Goal: Information Seeking & Learning: Compare options

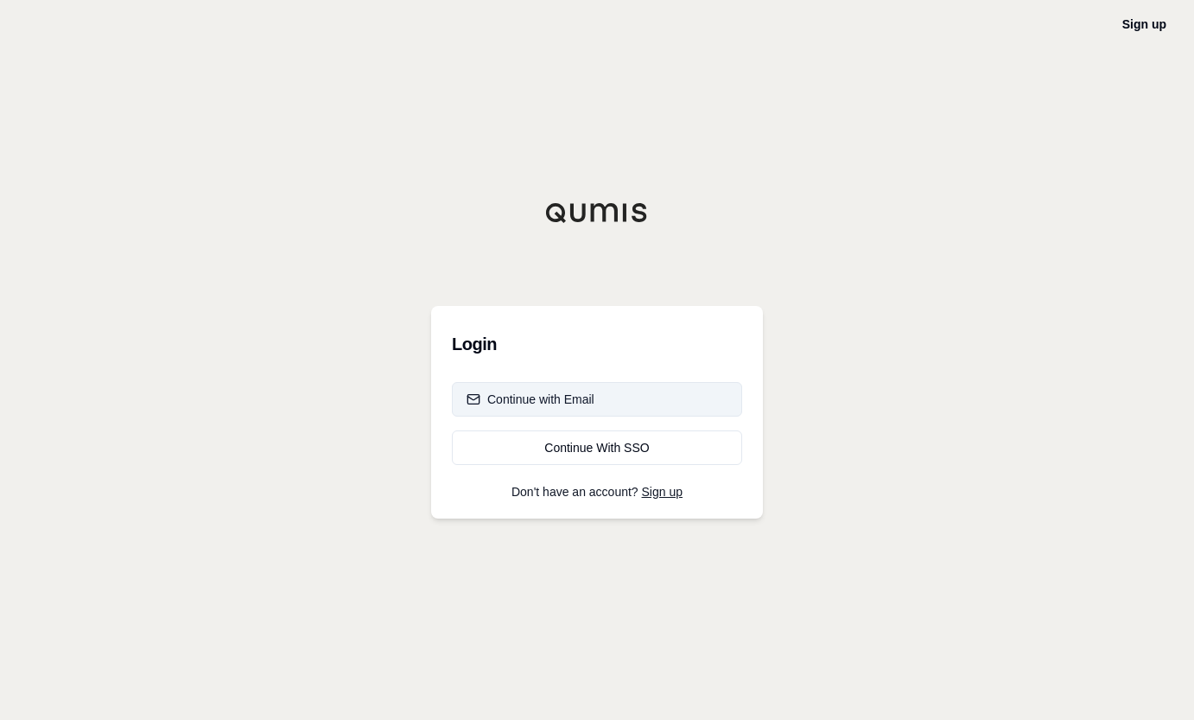
click at [513, 406] on div "Continue with Email" at bounding box center [531, 399] width 128 height 17
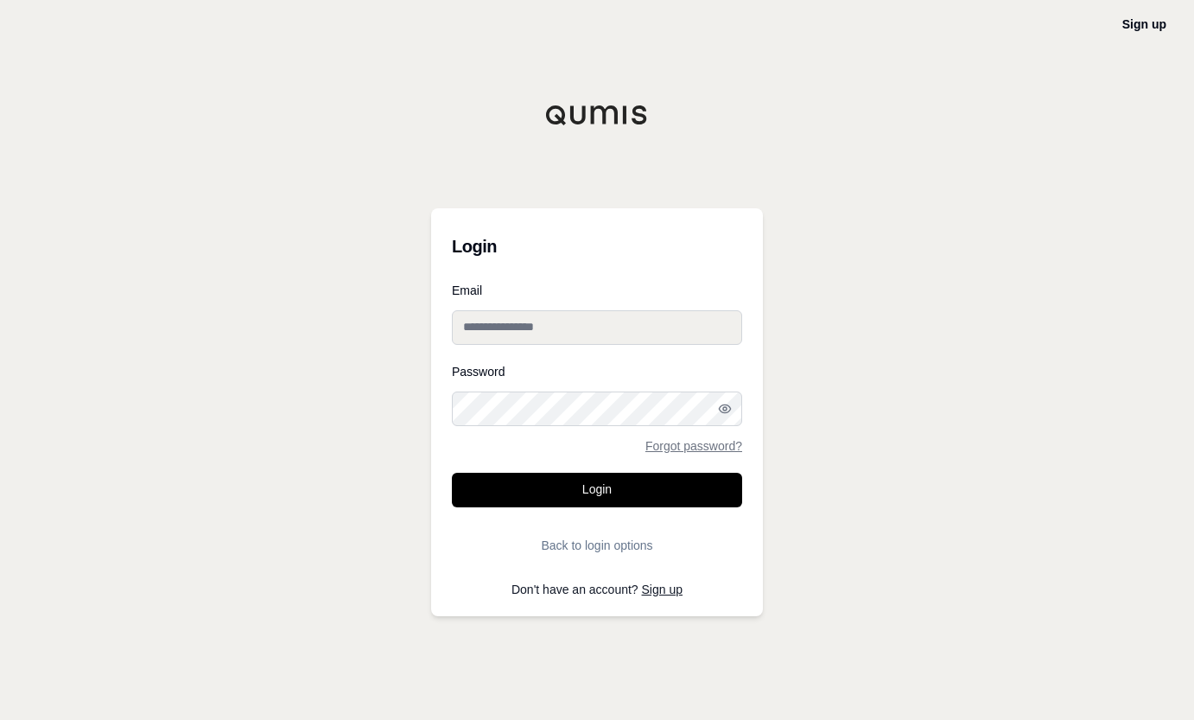
click at [541, 320] on input "Email" at bounding box center [597, 327] width 290 height 35
type input "**********"
click at [877, 630] on div "**********" at bounding box center [597, 360] width 1194 height 720
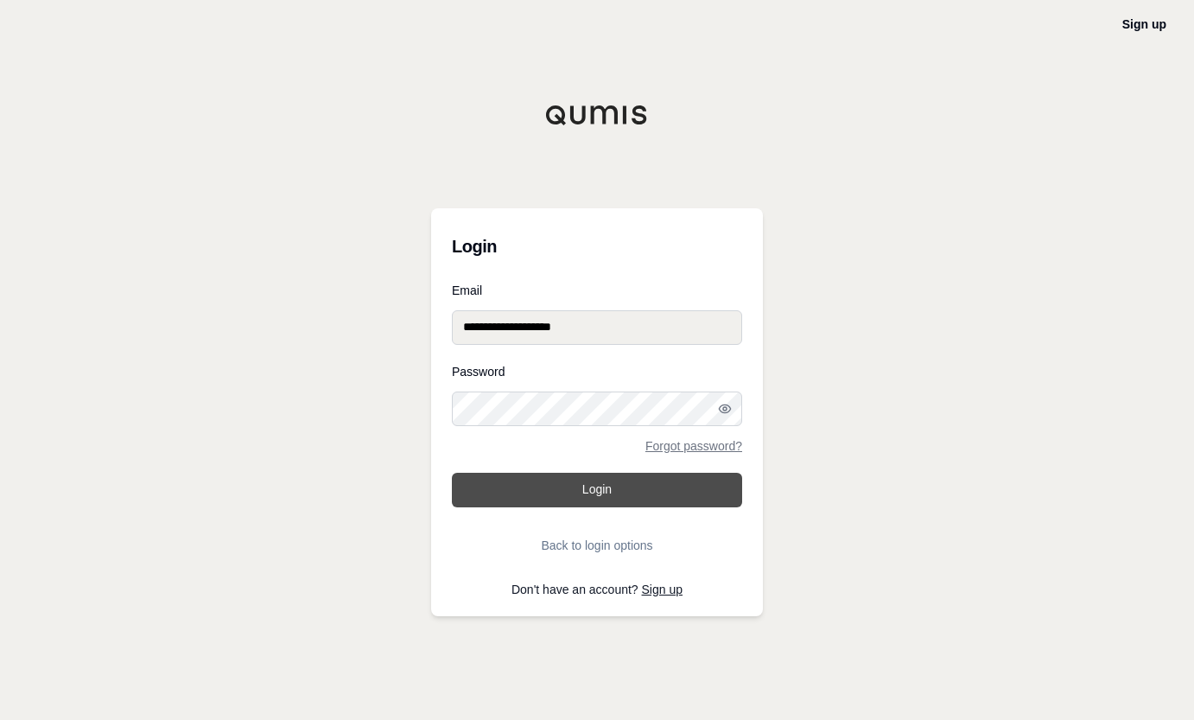
click at [618, 489] on button "Login" at bounding box center [597, 490] width 290 height 35
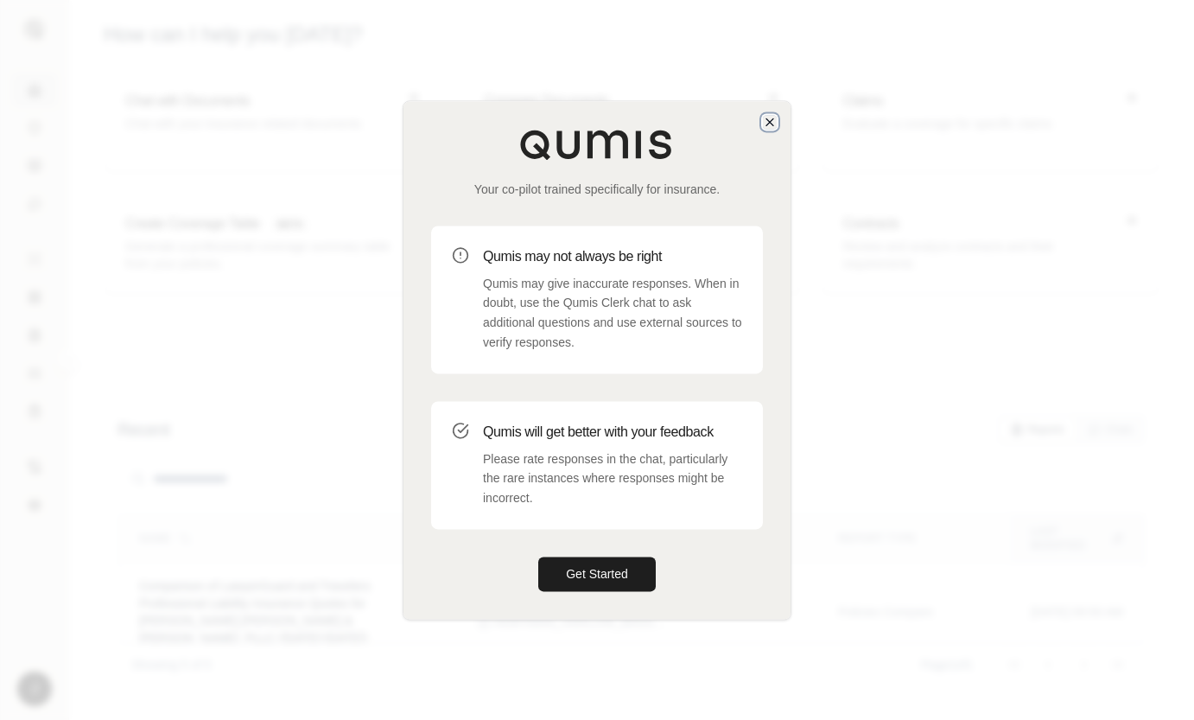
click at [770, 125] on icon "button" at bounding box center [770, 122] width 14 height 14
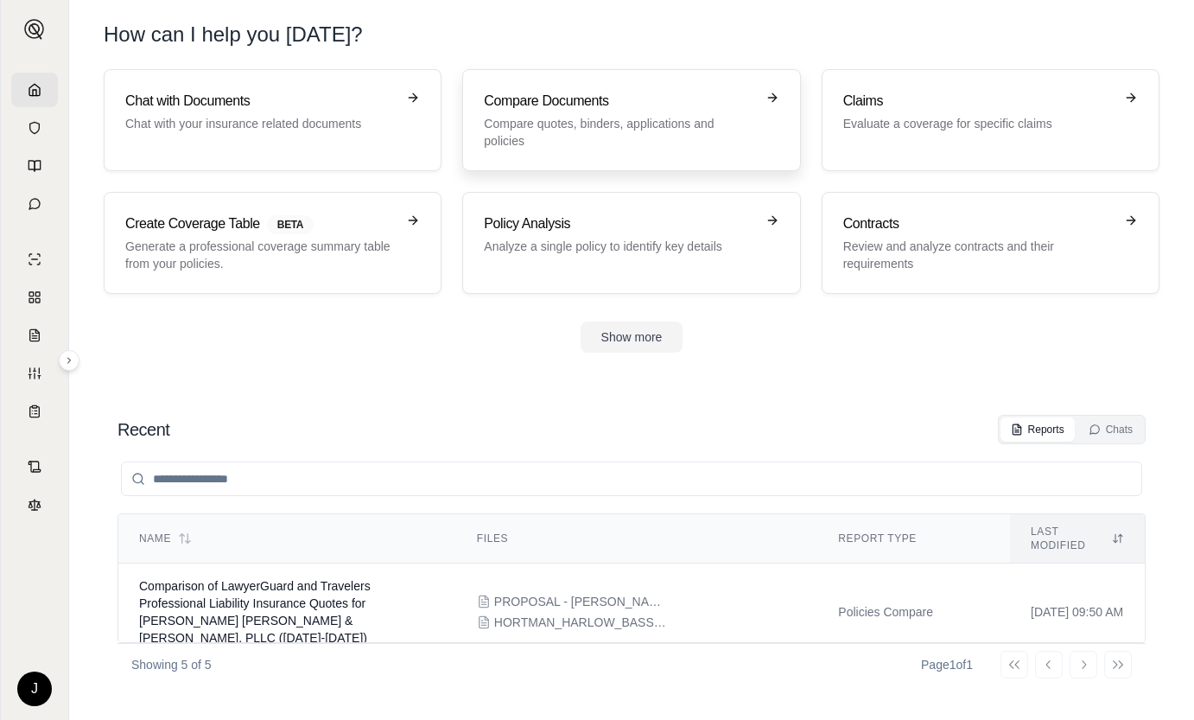
click at [587, 137] on p "Compare quotes, binders, applications and policies" at bounding box center [619, 132] width 270 height 35
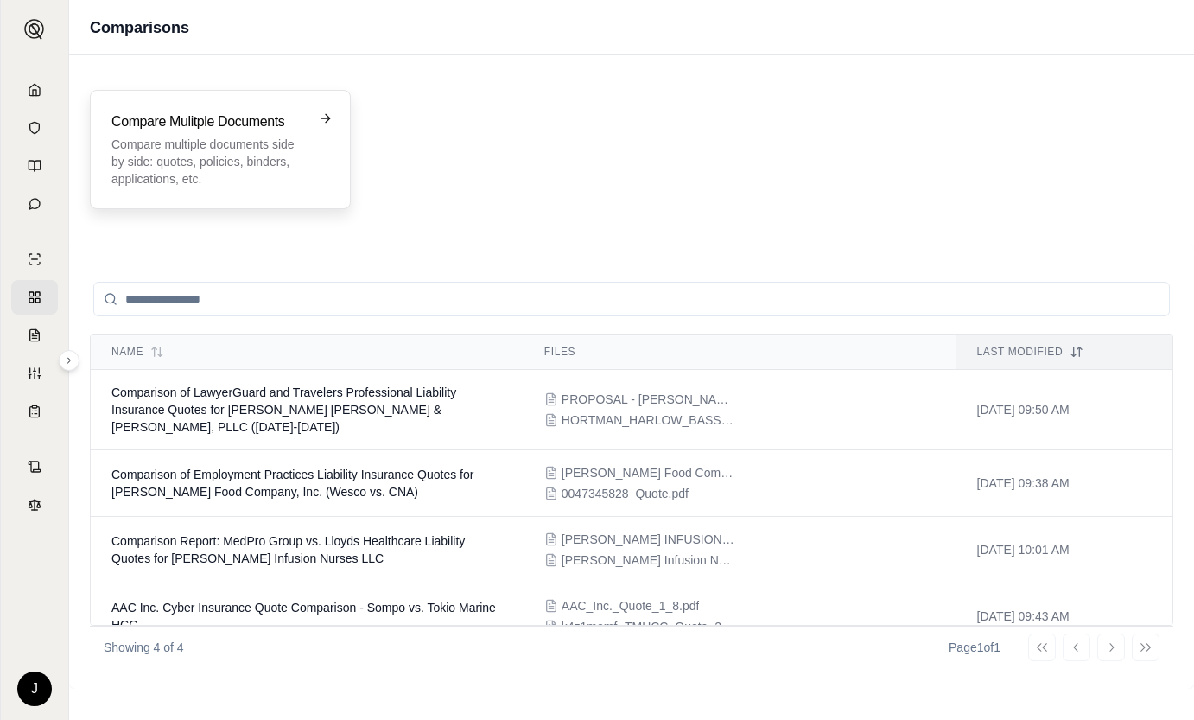
click at [212, 127] on h3 "Compare Mulitple Documents" at bounding box center [208, 121] width 194 height 21
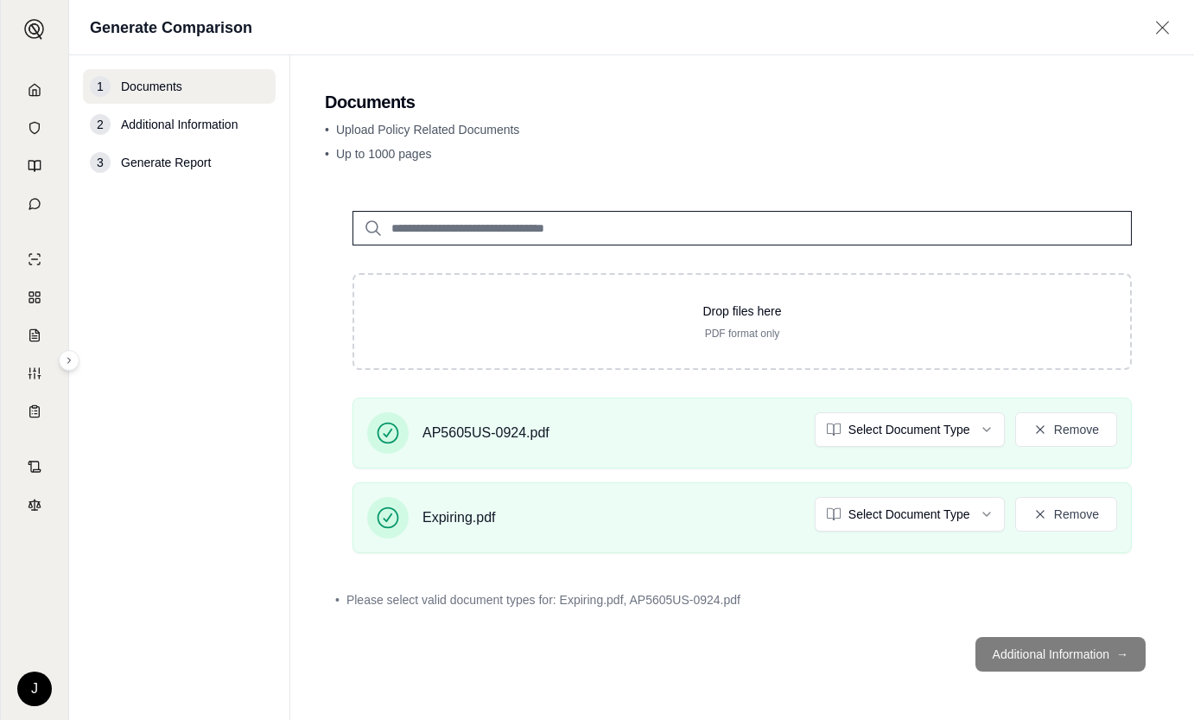
click at [1013, 655] on footer "Additional Information →" at bounding box center [742, 654] width 835 height 62
click at [1057, 652] on footer "Additional Information →" at bounding box center [742, 654] width 835 height 62
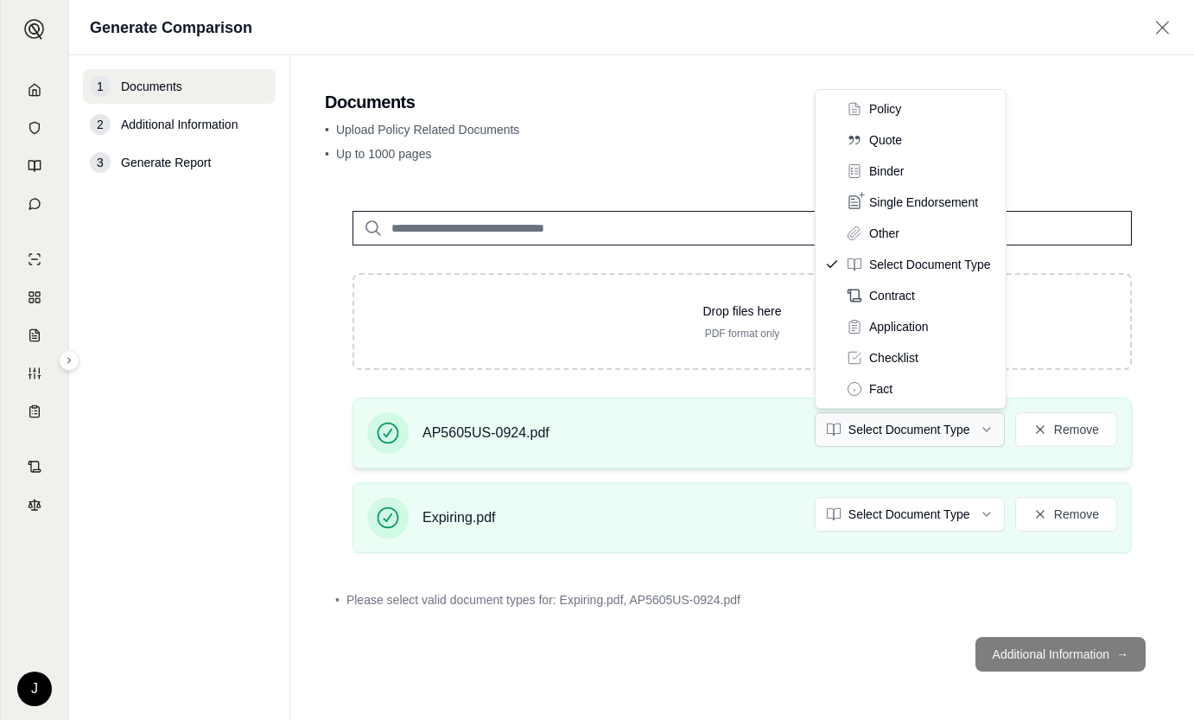
click at [893, 421] on html "J Generate Comparison 1 Documents 2 Additional Information 3 Generate Report Do…" at bounding box center [597, 360] width 1194 height 720
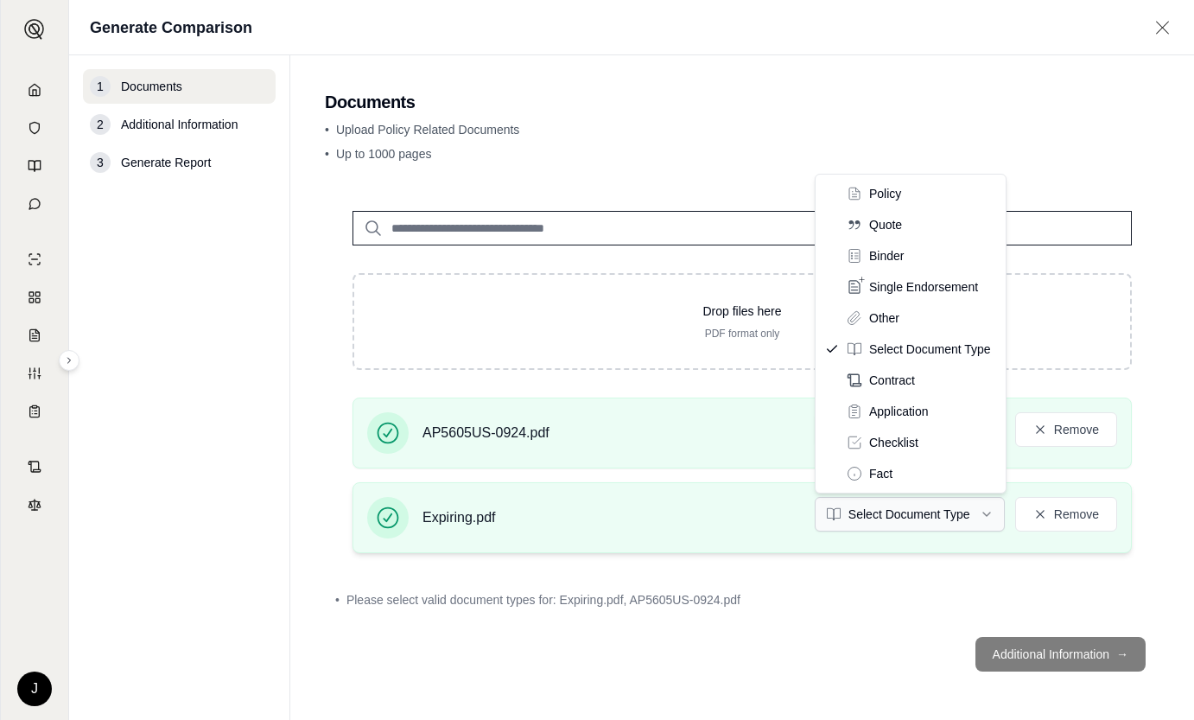
click at [965, 517] on html "J Generate Comparison 1 Documents 2 Additional Information 3 Generate Report Do…" at bounding box center [597, 360] width 1194 height 720
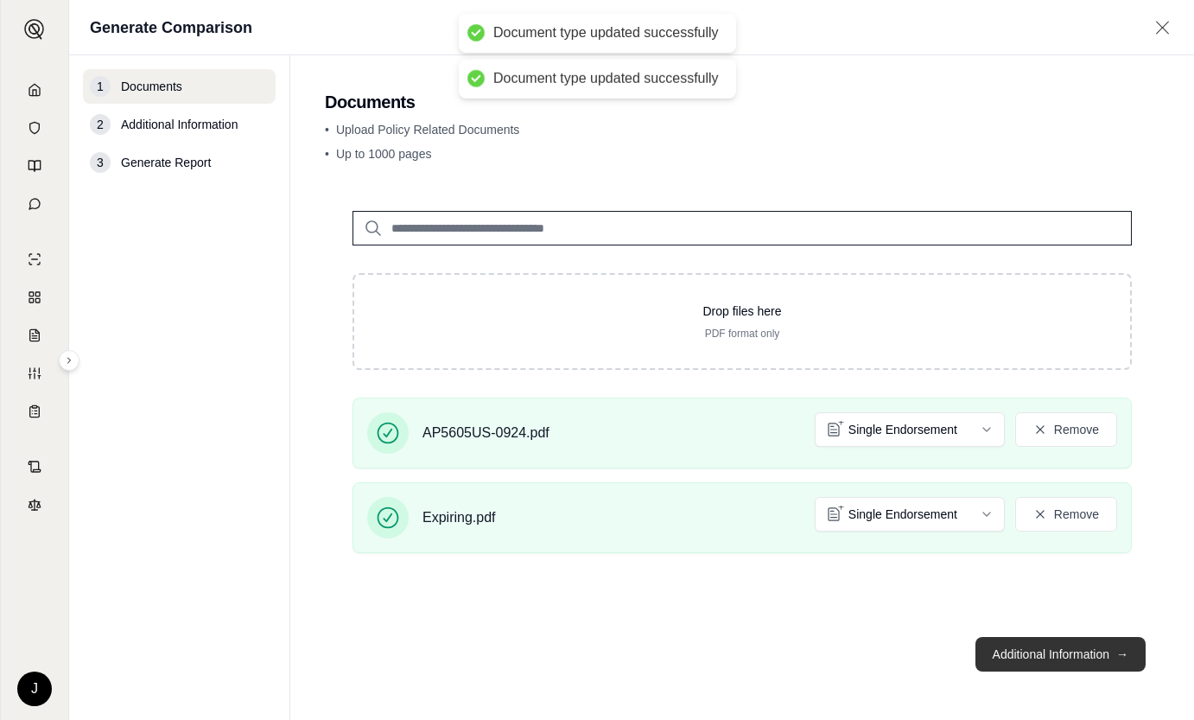
click at [1039, 655] on button "Additional Information →" at bounding box center [1061, 654] width 170 height 35
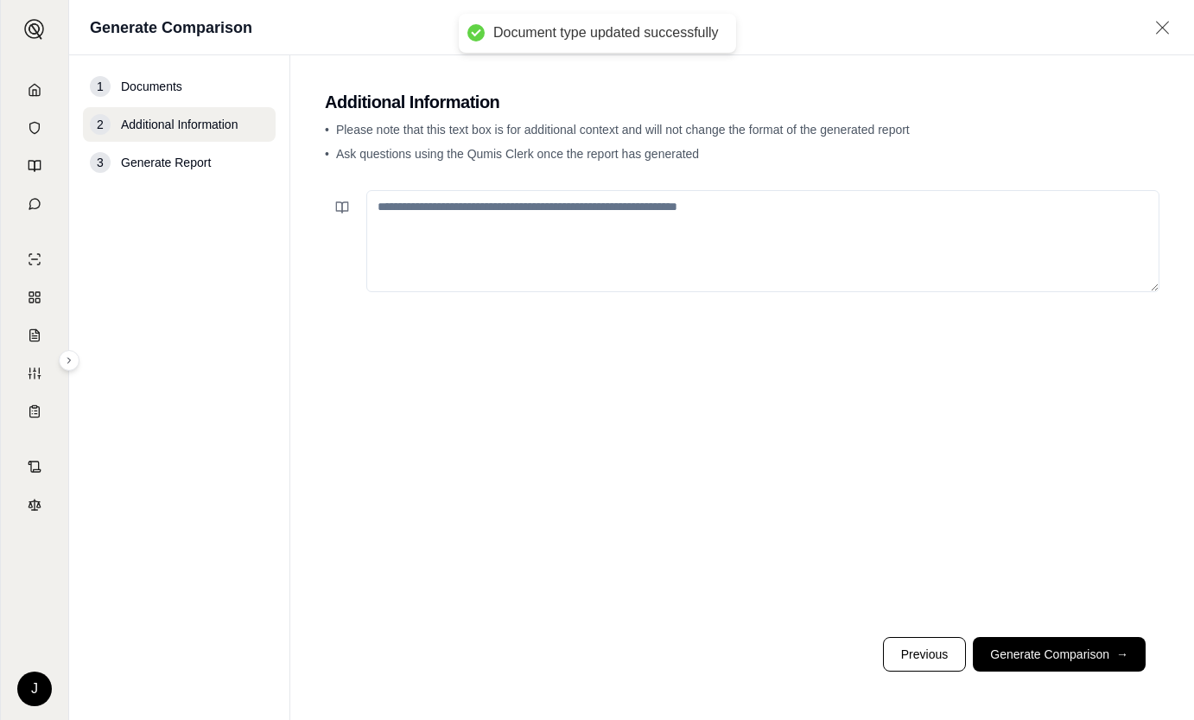
click at [570, 235] on textarea at bounding box center [762, 241] width 793 height 102
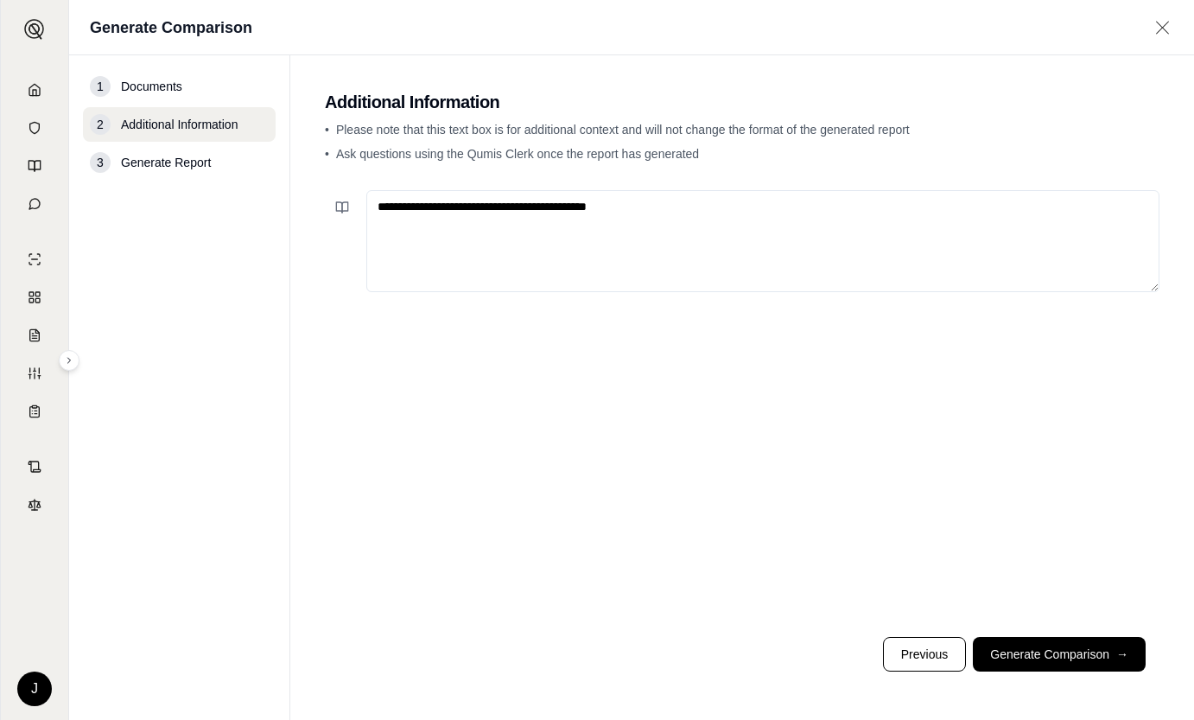
type textarea "**********"
click at [1042, 662] on button "Generate Comparison →" at bounding box center [1059, 654] width 173 height 35
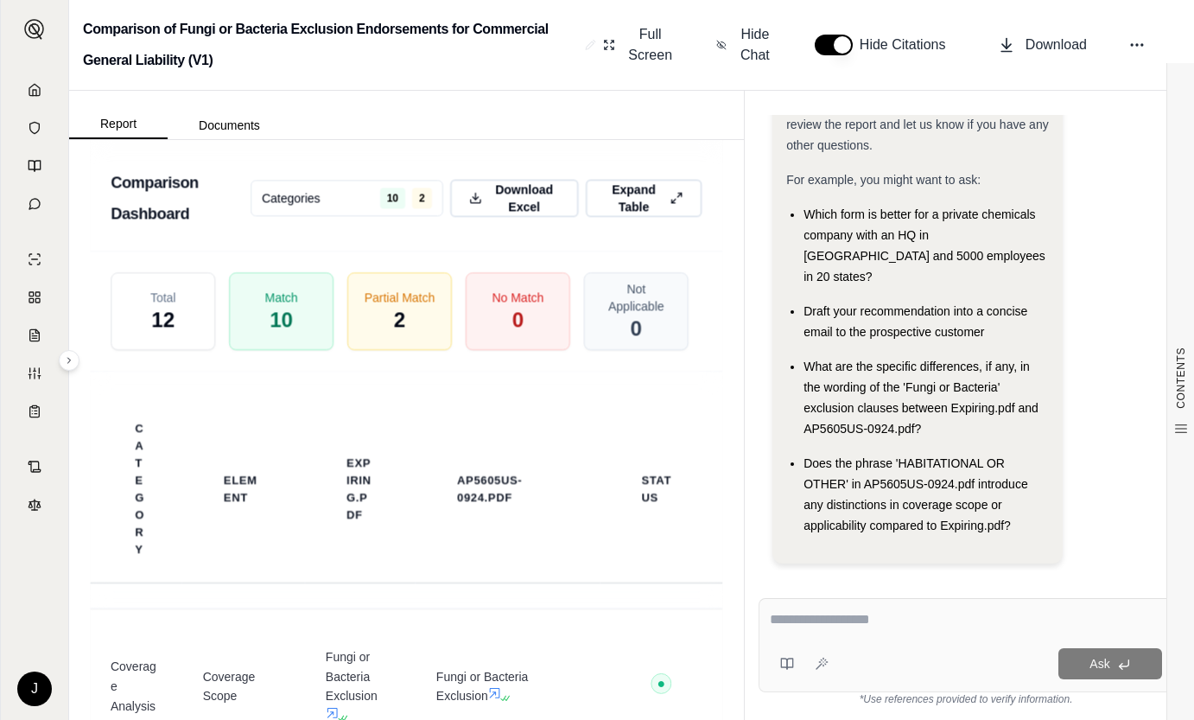
scroll to position [3024, 0]
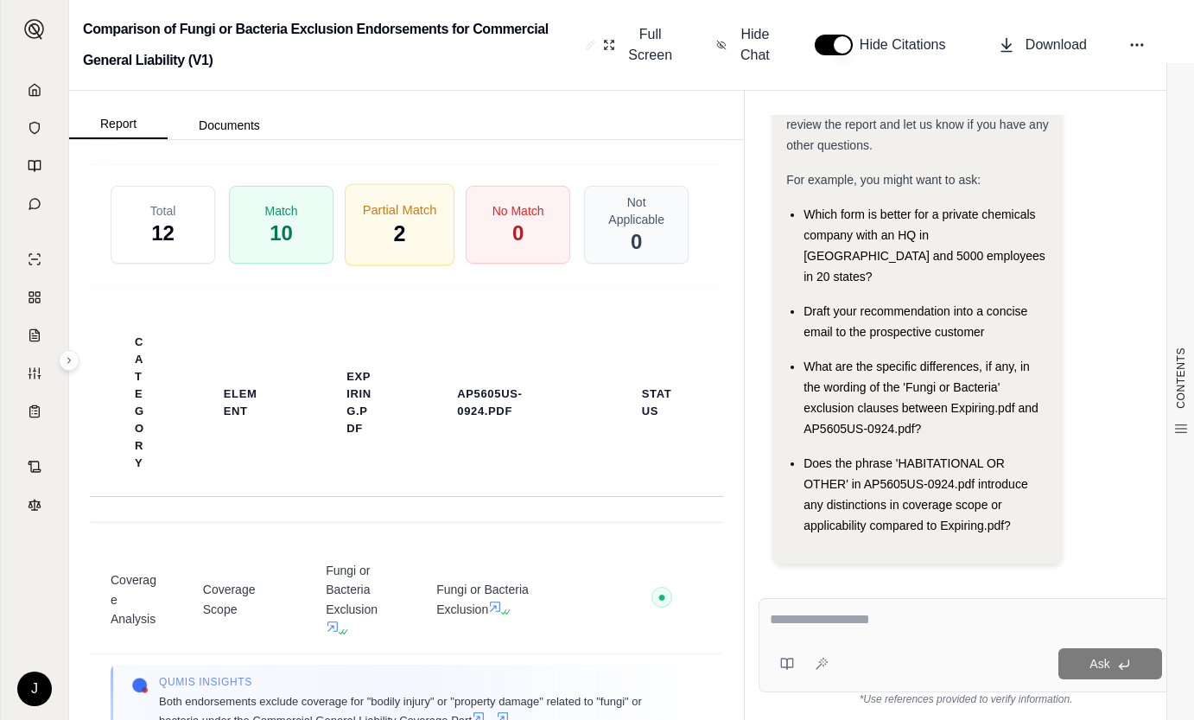
click at [386, 220] on div "Partial Match 2" at bounding box center [400, 224] width 110 height 82
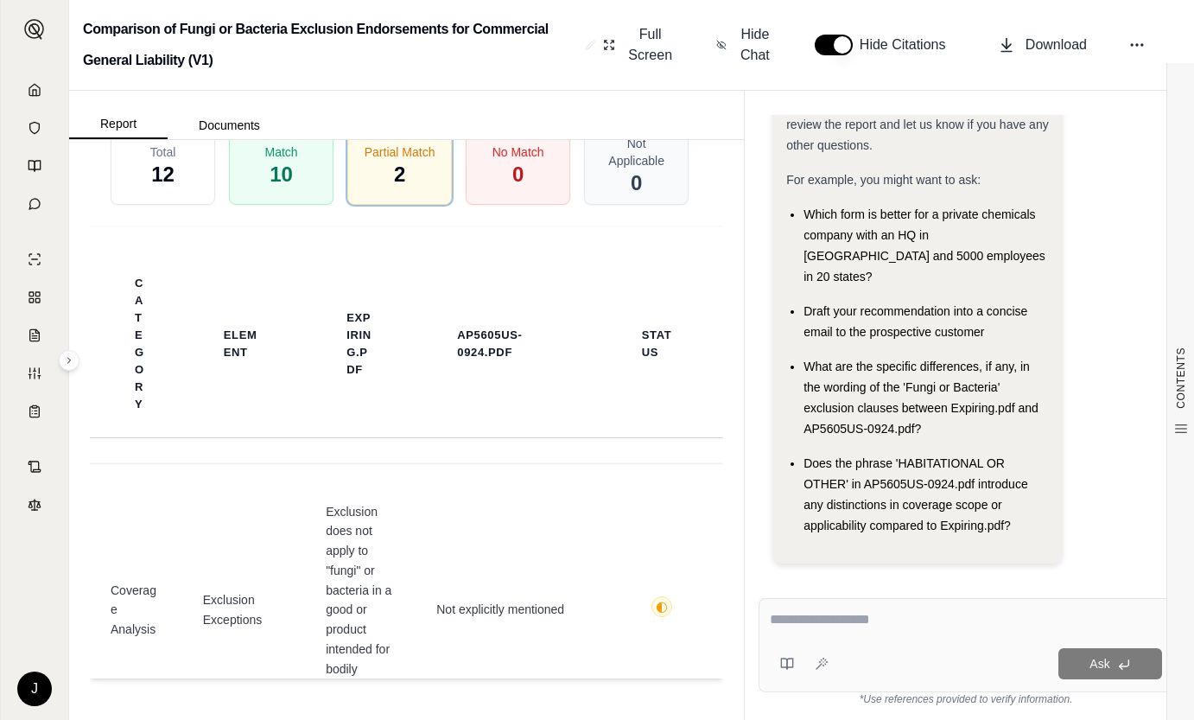
scroll to position [86, 0]
